Goal: Register for event/course

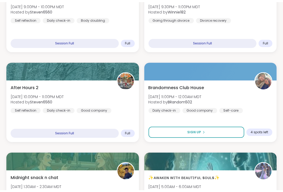
scroll to position [1128, 0]
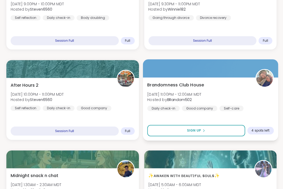
click at [225, 101] on div "Brandomness Club House [DATE] 11:00PM - 12:00AM MDT Hosted by BRandom502 Daily …" at bounding box center [210, 95] width 126 height 29
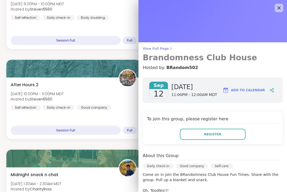
click at [143, 49] on span "View Full Page" at bounding box center [213, 49] width 140 height 4
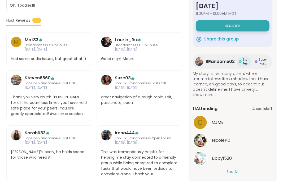
scroll to position [161, 0]
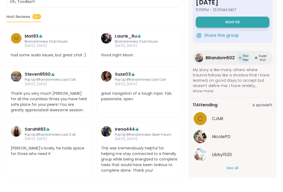
click at [231, 169] on button "See All" at bounding box center [233, 169] width 12 height 6
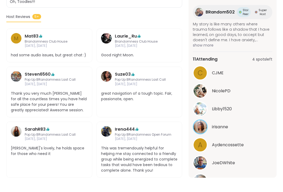
scroll to position [72, 0]
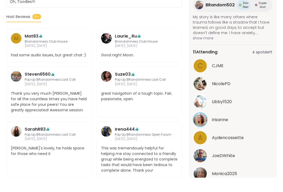
click at [275, 178] on div "Daily check-in | Good company | Self-care Brandomness Club House Hosted by BRan…" at bounding box center [141, 26] width 283 height 333
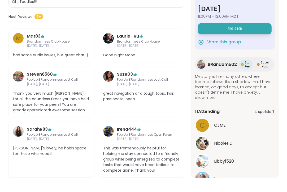
scroll to position [0, 0]
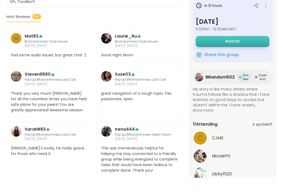
click at [239, 44] on button "Register" at bounding box center [233, 41] width 74 height 11
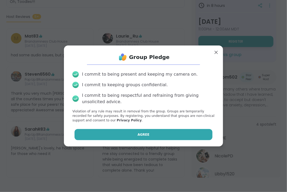
click at [118, 135] on button "Agree" at bounding box center [143, 134] width 138 height 11
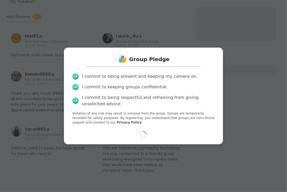
select select "**"
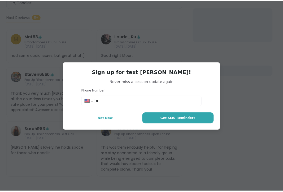
scroll to position [104, 0]
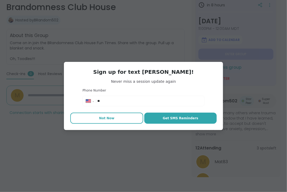
click at [107, 117] on span "Not Now" at bounding box center [106, 118] width 15 height 5
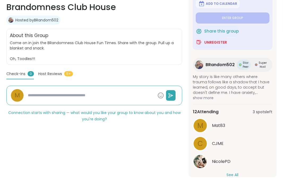
scroll to position [45, 0]
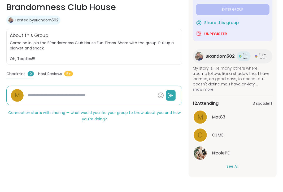
click at [227, 168] on button "See All" at bounding box center [233, 167] width 12 height 6
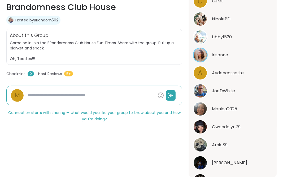
scroll to position [207, 0]
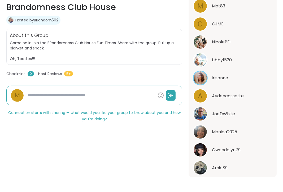
type textarea "*"
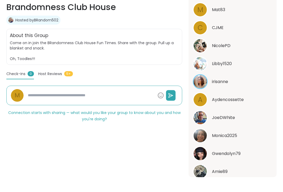
scroll to position [153, 0]
